Goal: Task Accomplishment & Management: Use online tool/utility

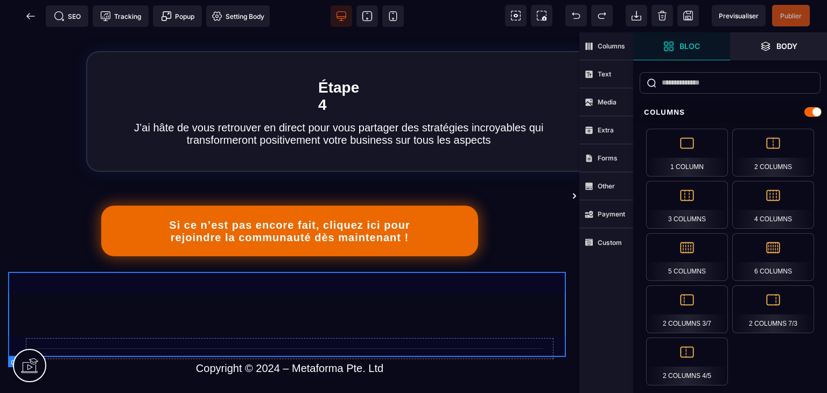
scroll to position [1502, 0]
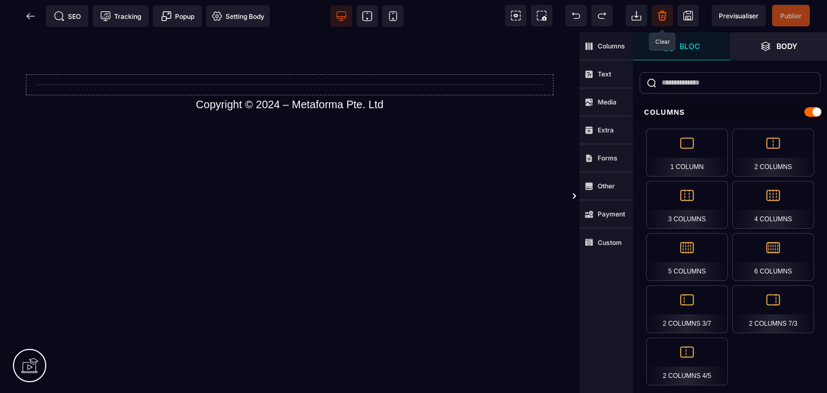
click at [661, 20] on icon at bounding box center [662, 15] width 11 height 11
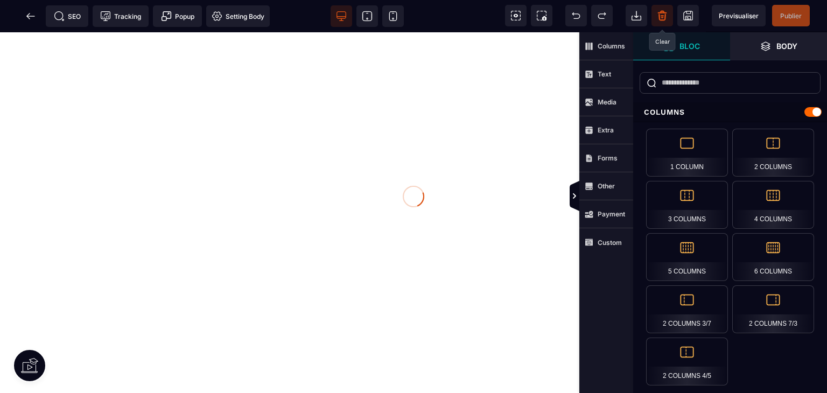
scroll to position [0, 0]
click at [611, 214] on strong "Payment" at bounding box center [610, 214] width 27 height 8
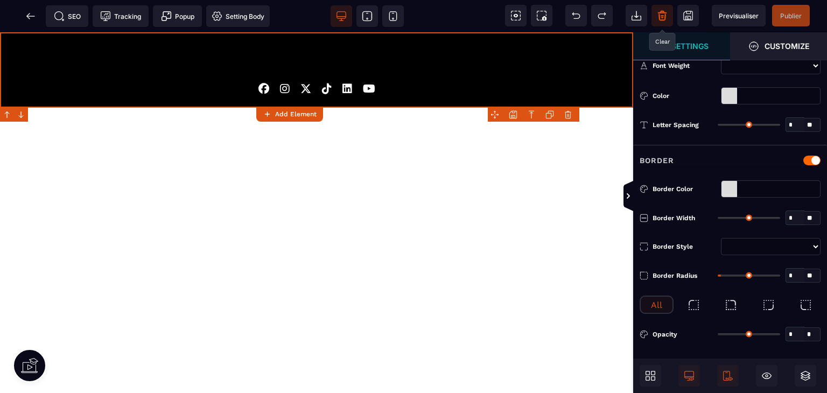
type input "*"
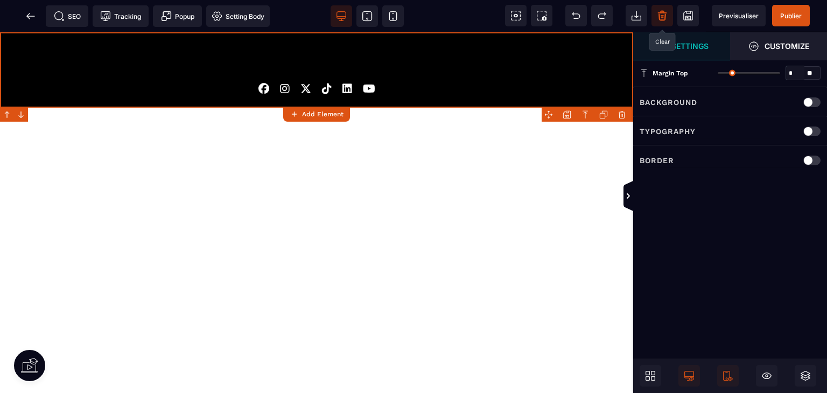
scroll to position [0, 0]
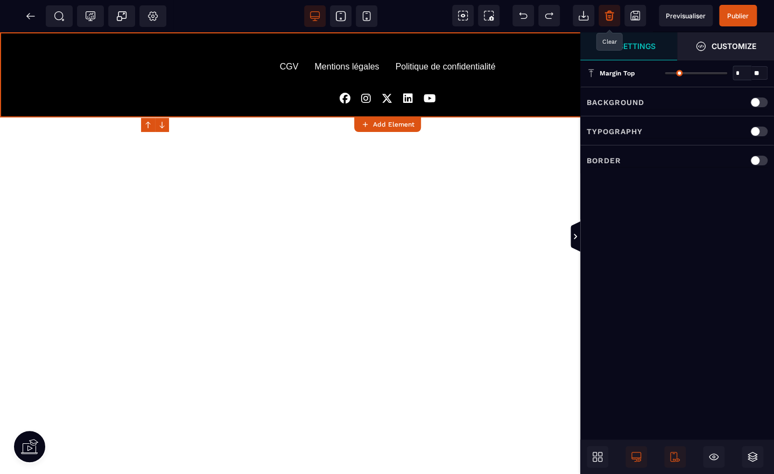
click at [575, 238] on icon at bounding box center [575, 236] width 3 height 5
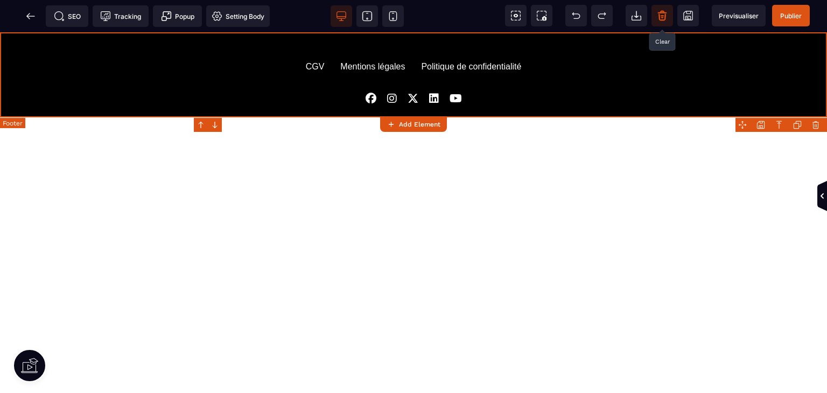
click at [474, 71] on div "Politique de confidentialité" at bounding box center [471, 67] width 100 height 10
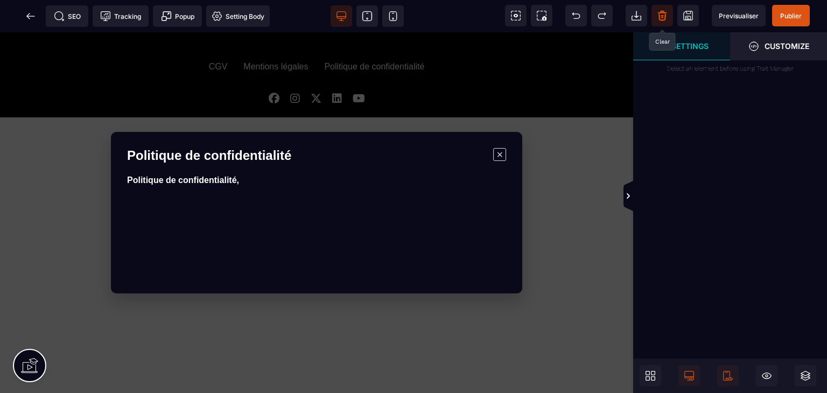
click at [498, 153] on span "×" at bounding box center [499, 154] width 13 height 13
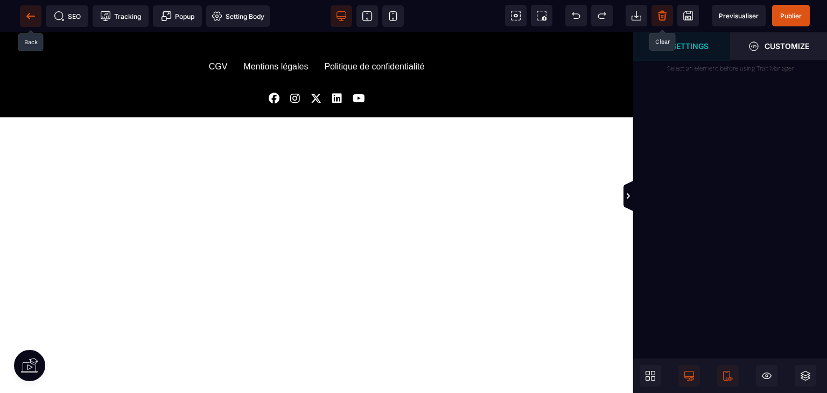
click at [37, 24] on span at bounding box center [31, 16] width 22 height 22
